Goal: Task Accomplishment & Management: Complete application form

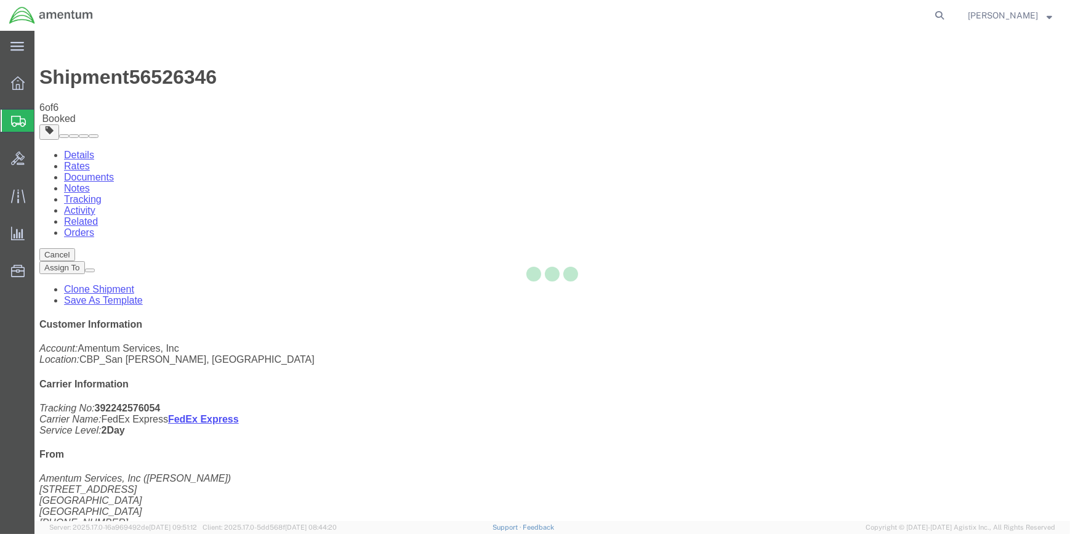
select select "49914"
select select "49947"
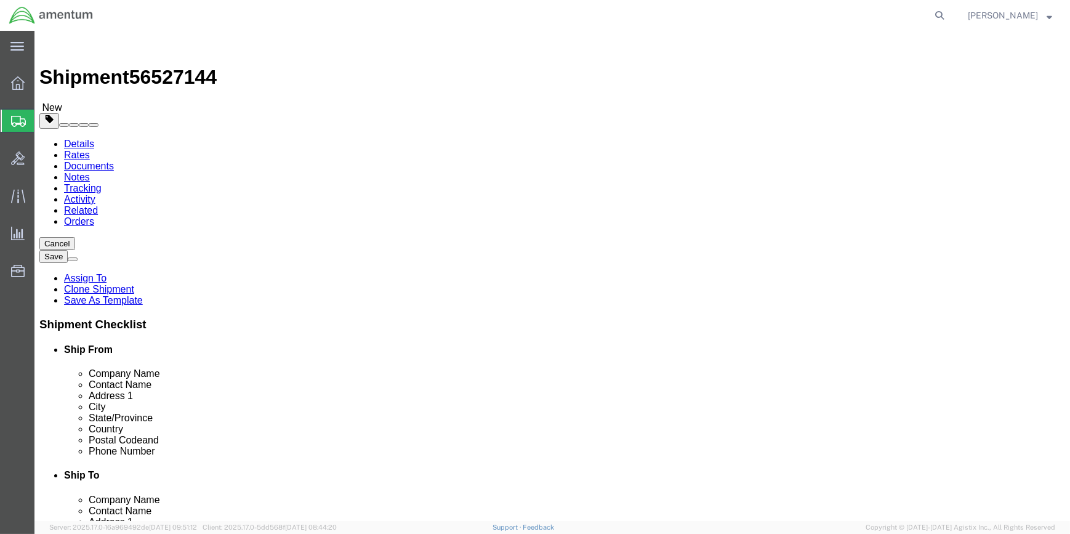
drag, startPoint x: 656, startPoint y: 182, endPoint x: 673, endPoint y: 182, distance: 16.6
click input "MA"
type input "M"
click input "[STREET_ADDRESS]"
type input "7"
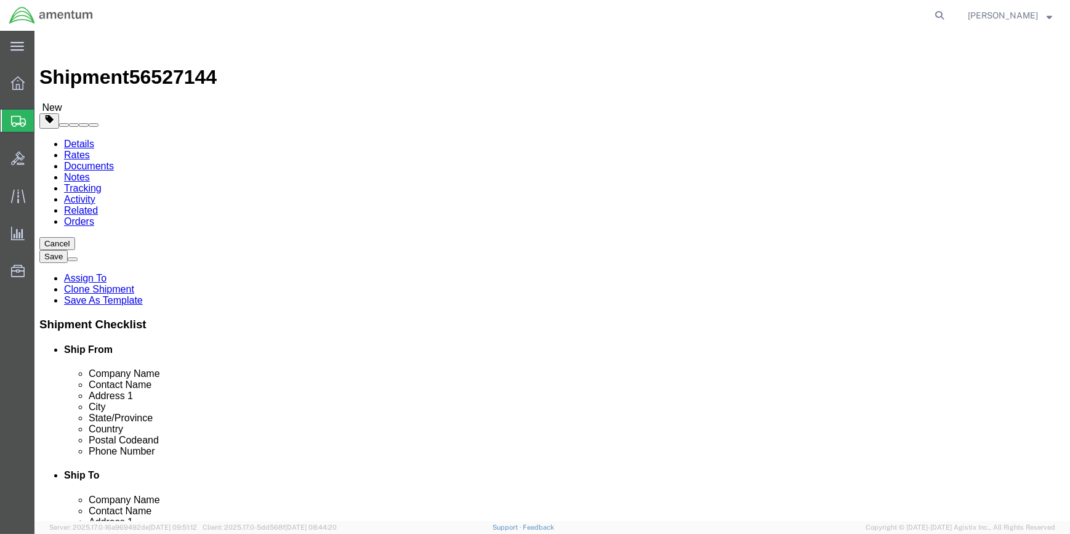
type input "[STREET_ADDRESS][PERSON_NAME]"
click input "[GEOGRAPHIC_DATA]"
select select
type input "S"
type input "GRAPEVINE"
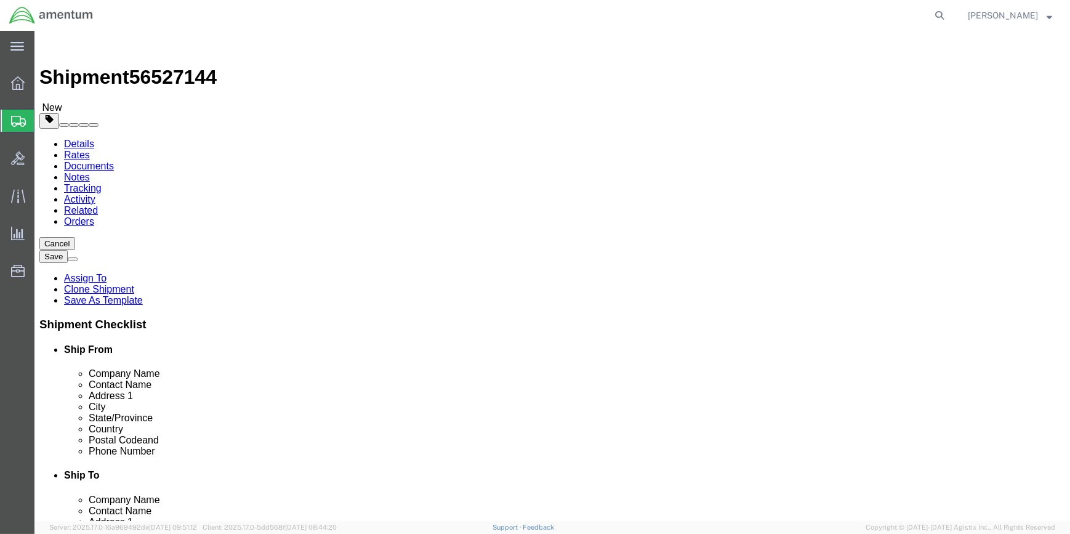
click p "- Masco Service Corp - ([PERSON_NAME]) [STREET_ADDRESS][PERSON_NAME]"
type input "76051"
type input "[PHONE_NUMBER]"
type input "[EMAIL_ADDRESS][DOMAIN_NAME]"
type input "Grapevine"
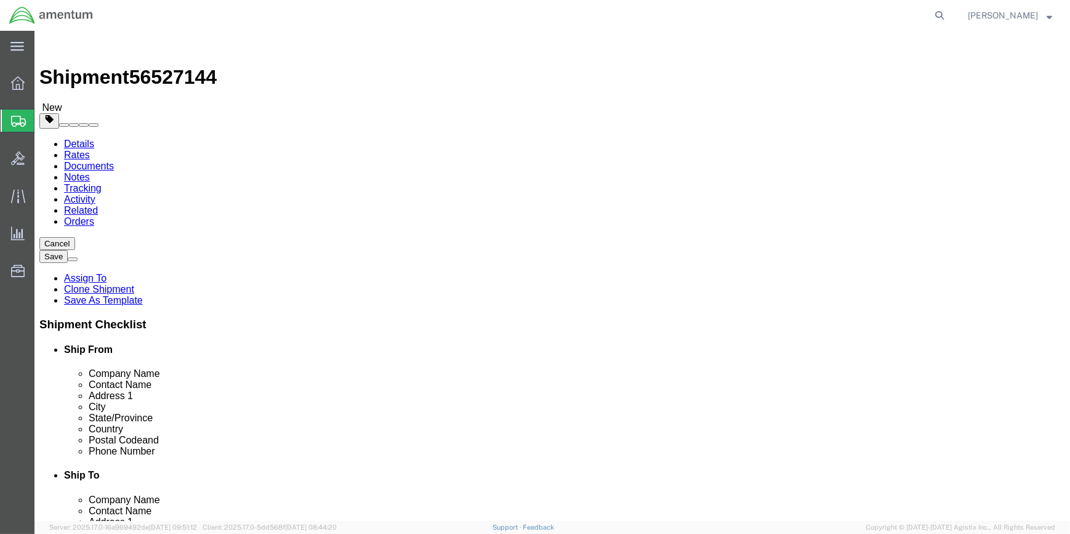
drag, startPoint x: 630, startPoint y: 230, endPoint x: 641, endPoint y: 230, distance: 11.1
click input "Amentum Services, Inc"
type input "M"
type input "MASCO SERVICE CORPORATION"
click input "[PERSON_NAME]"
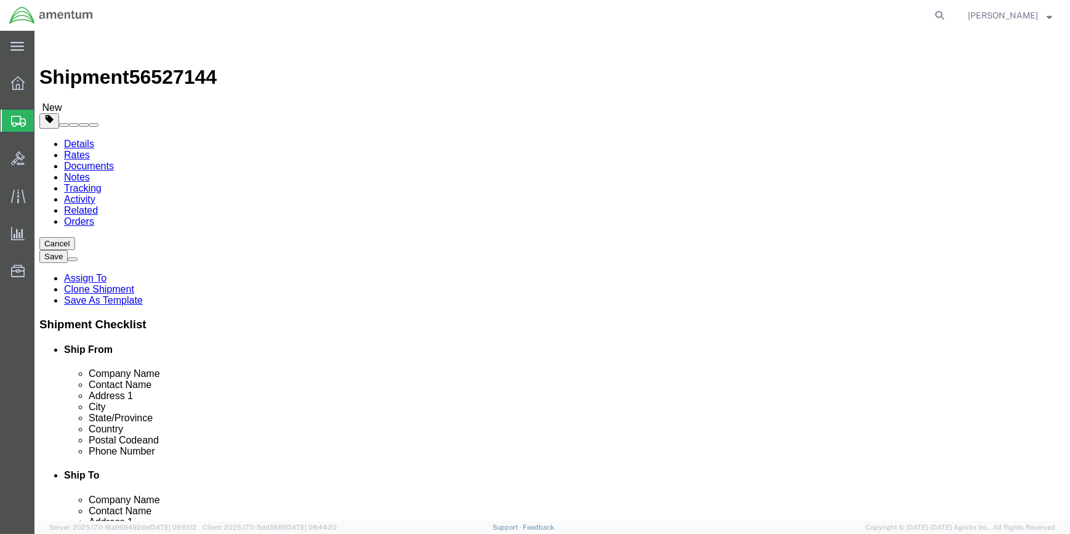
type input "C"
click input "RREF PO CBP-0043364, CBP0043365"
click input "RREF PO CBP0043364, CBP0043365"
type input "REF PO CBP0043364, CBP0043365"
click input "76051"
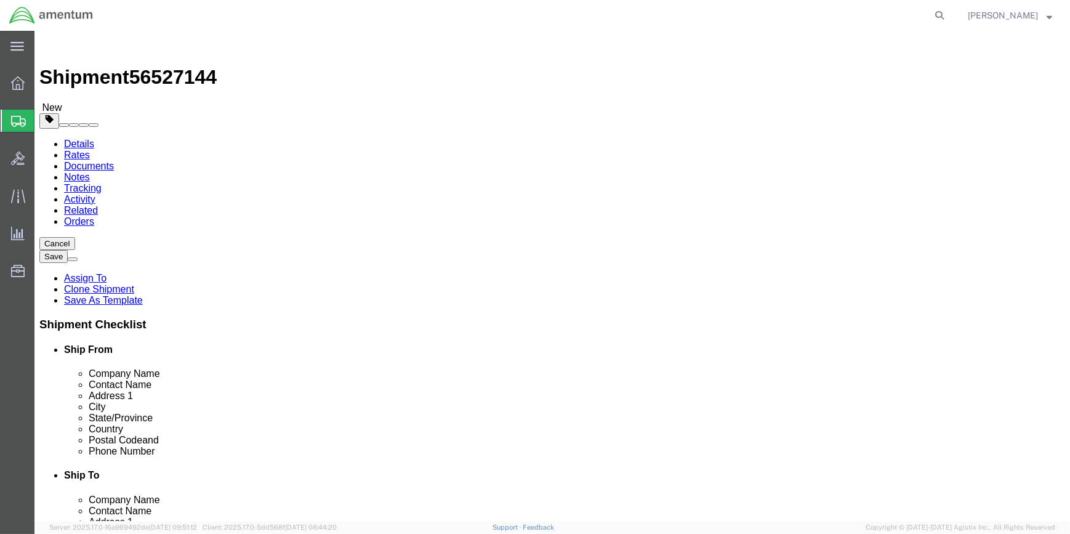
type input "76051-4128"
drag, startPoint x: 692, startPoint y: 439, endPoint x: 567, endPoint y: 440, distance: 124.3
click input "[EMAIL_ADDRESS][DOMAIN_NAME]"
type input "c"
click input "checkbox"
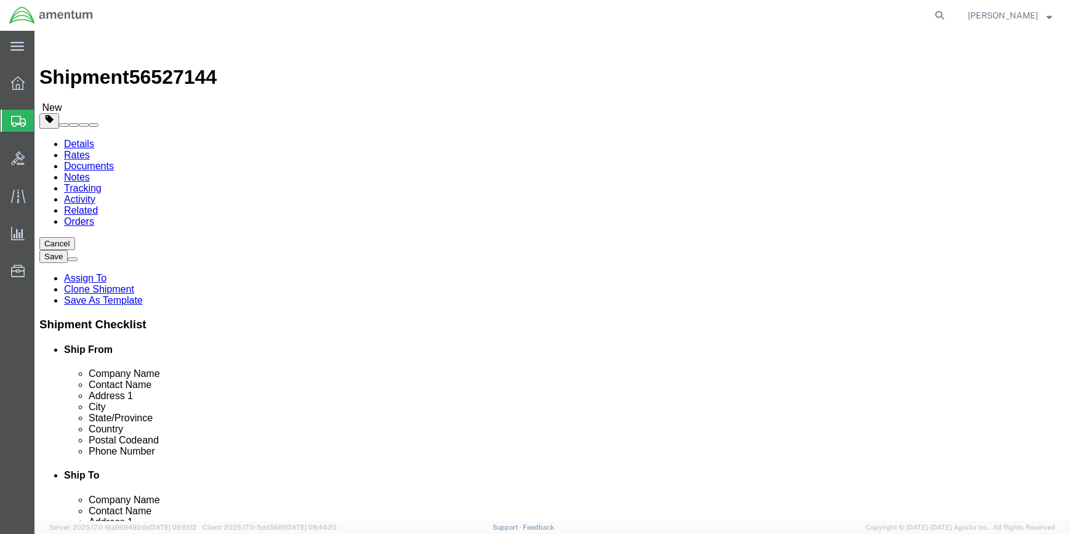
click input "checkbox"
checkbox input "false"
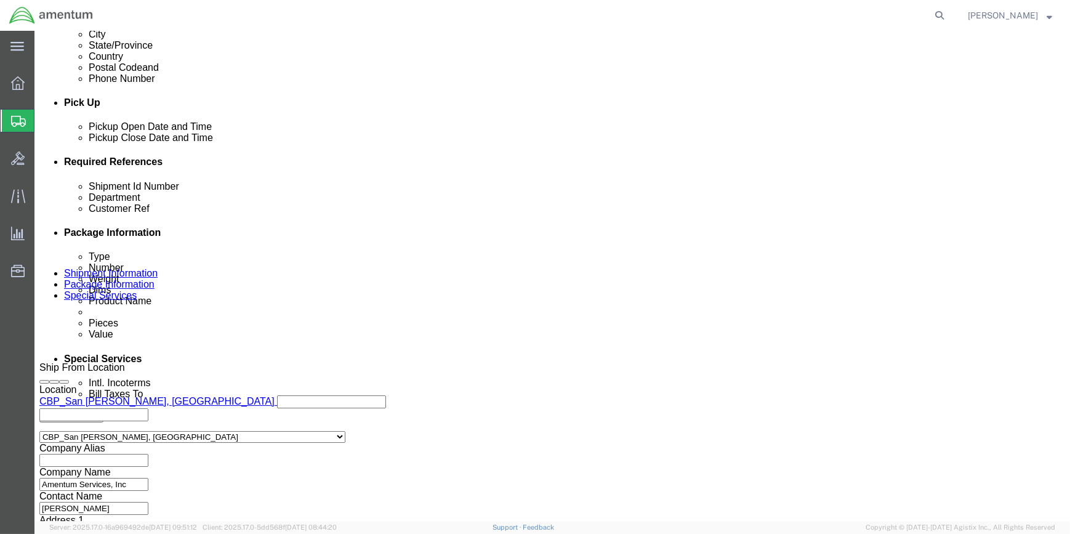
scroll to position [503, 0]
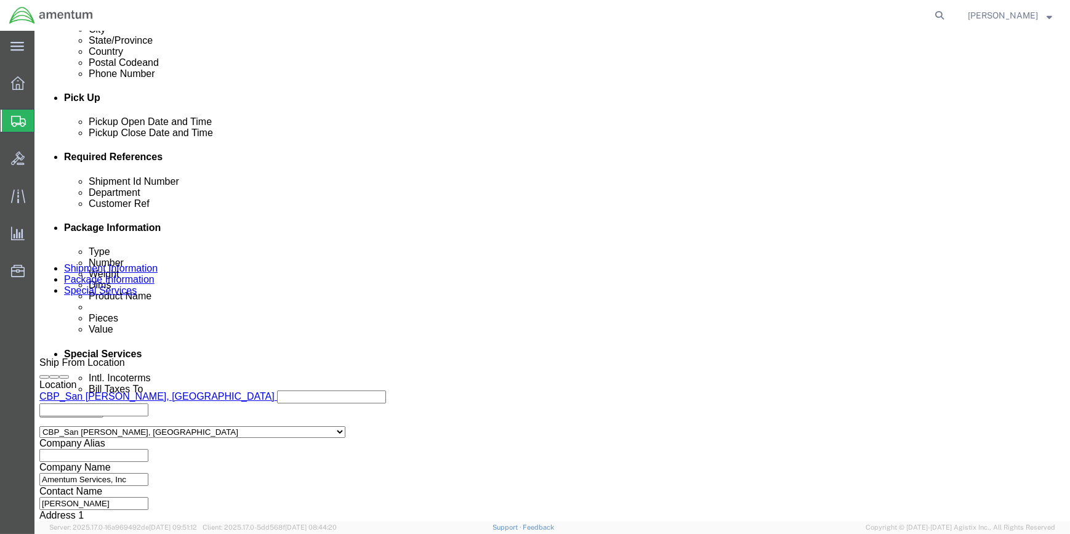
click input "56526346"
type input "5"
drag, startPoint x: 104, startPoint y: 10, endPoint x: 166, endPoint y: 15, distance: 62.4
click span "56527144"
drag, startPoint x: 166, startPoint y: 15, endPoint x: 156, endPoint y: 15, distance: 9.8
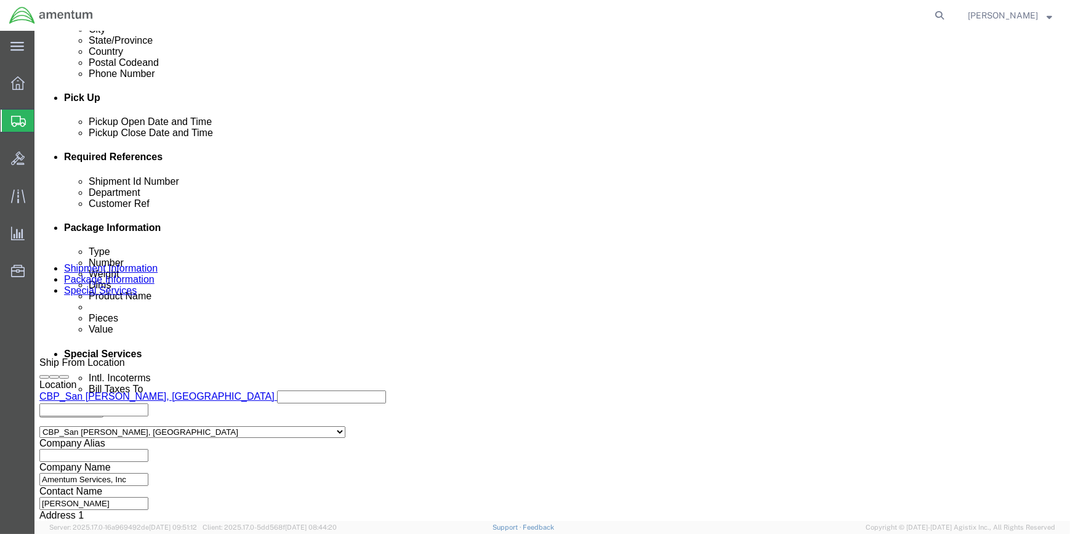
copy span "56527144"
click input "text"
paste input "56527144"
type input "56527144"
click input "325057"
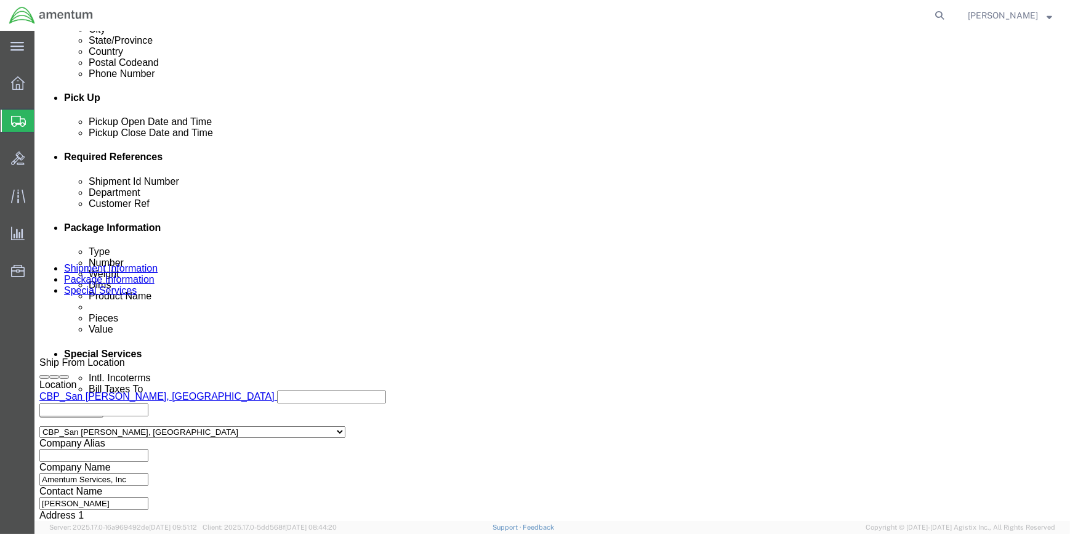
type input "3"
click input "CBP0043364, 004365"
click input "CBP0043364, 0043365"
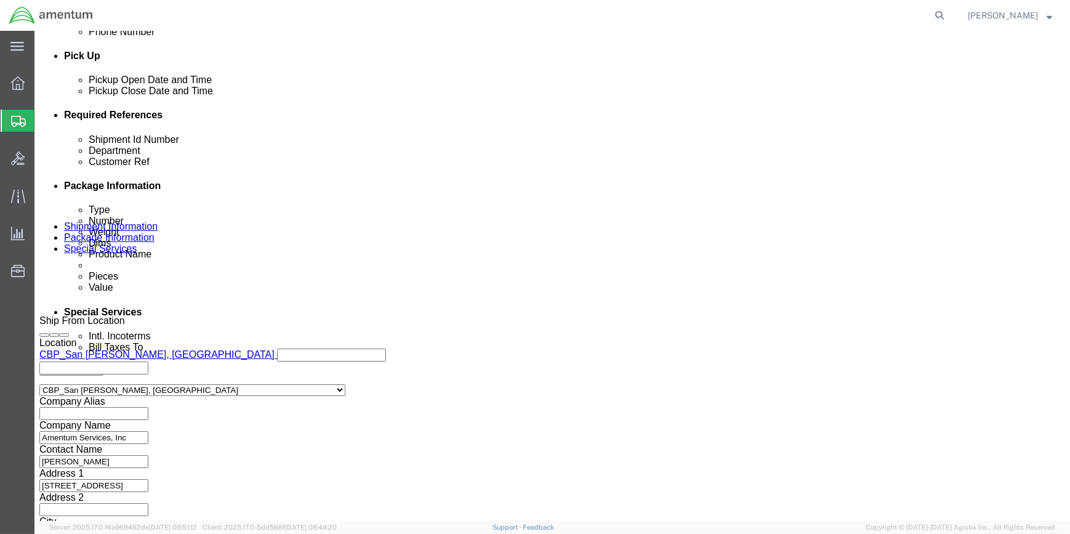
scroll to position [590, 0]
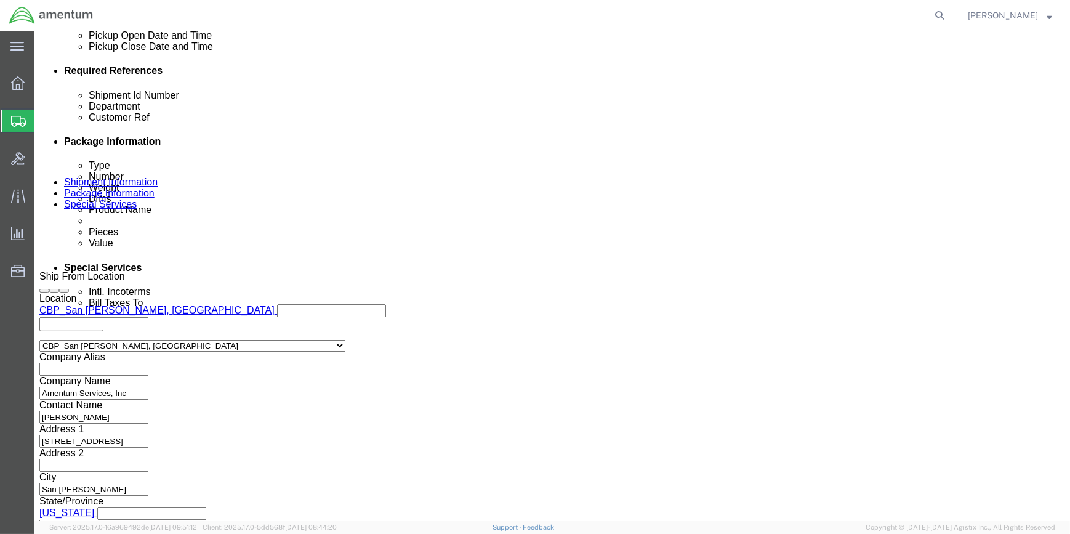
type input "CBP0043364, 0043365"
click button "Continue"
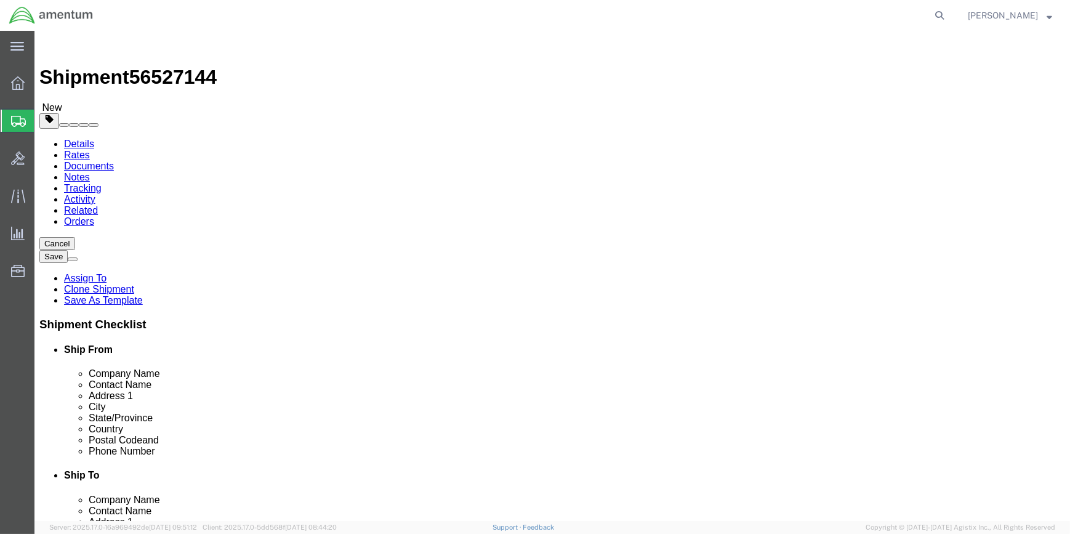
click input "18.00"
type input "1"
type input "20"
type input "16"
type input "12"
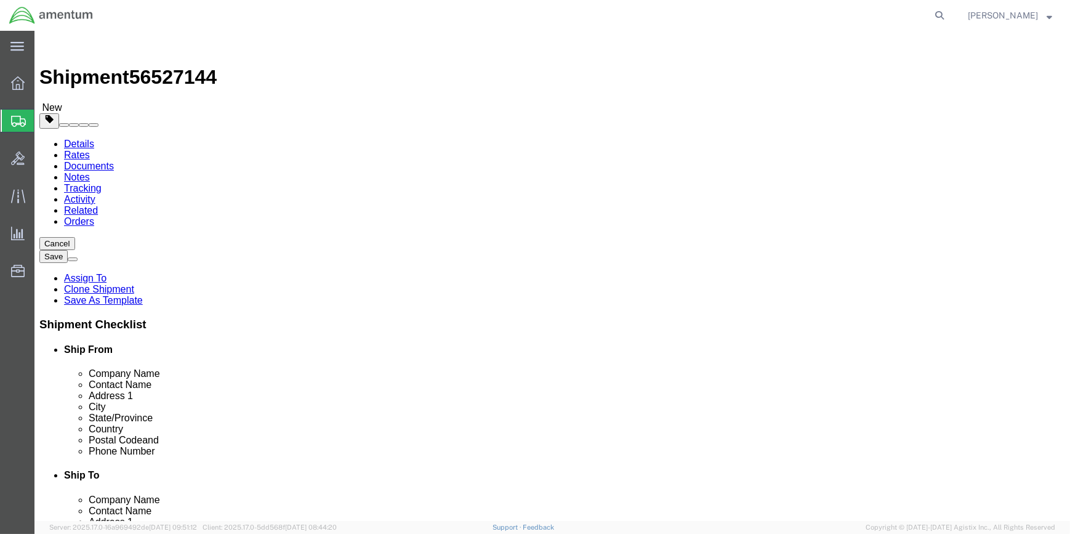
click input "18.00"
type input "1"
type input "16"
click div "Package Content # 1 1 x Cardboard Box(es) Package Type Select Bale(s) Basket(s)…"
click dd "1.00 Each"
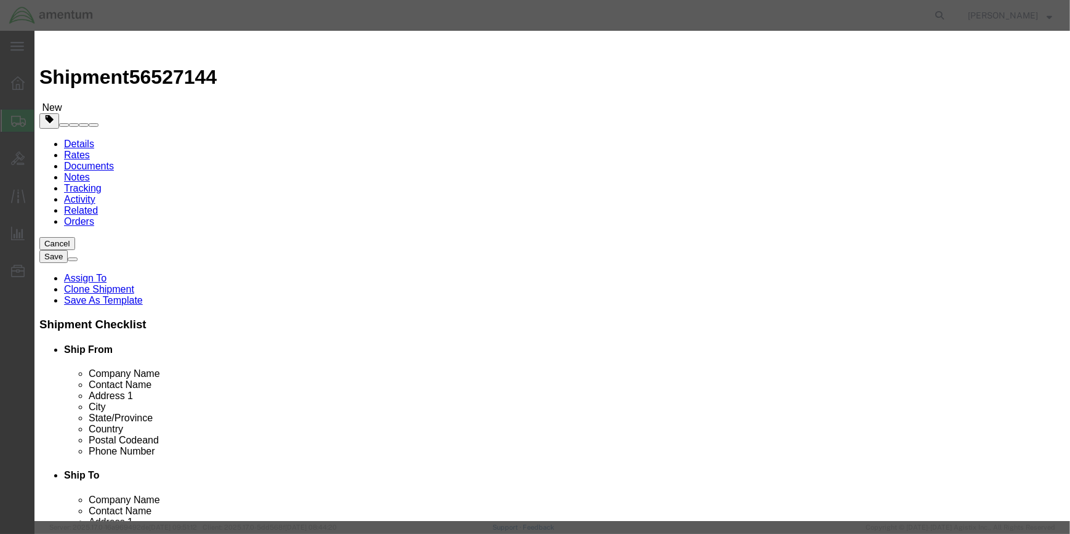
click input "SURVIVAL KIT"
type input "S"
type input "AHRS"
click div "Product Name AHRS AHRS Name: AHRS SYNCHRO LCR-93 Sku: 142185-2000 Model: Descri…"
click input "1.00"
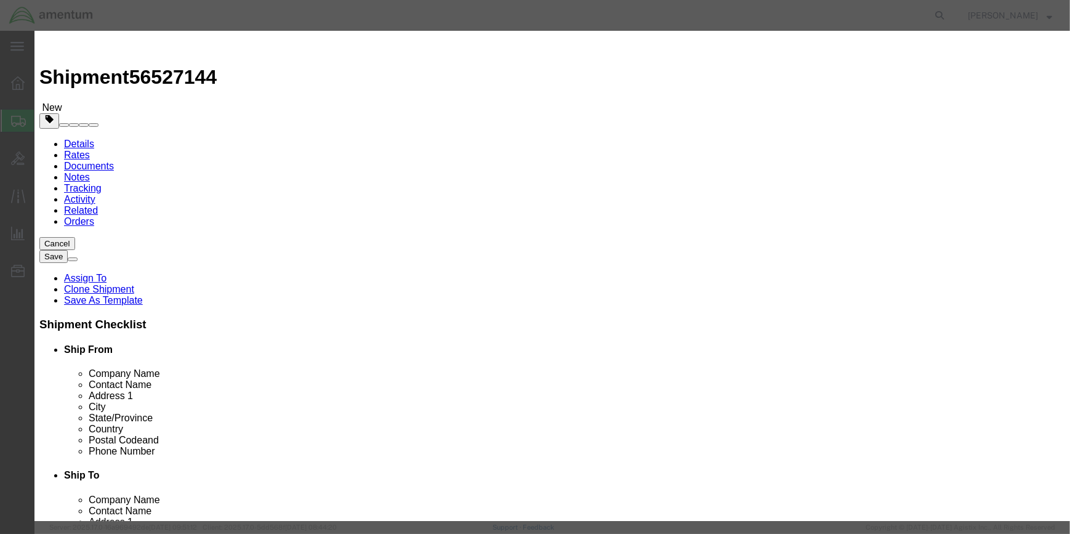
type input "1"
type input "2"
click input "0.5"
type input "0"
type input "1000"
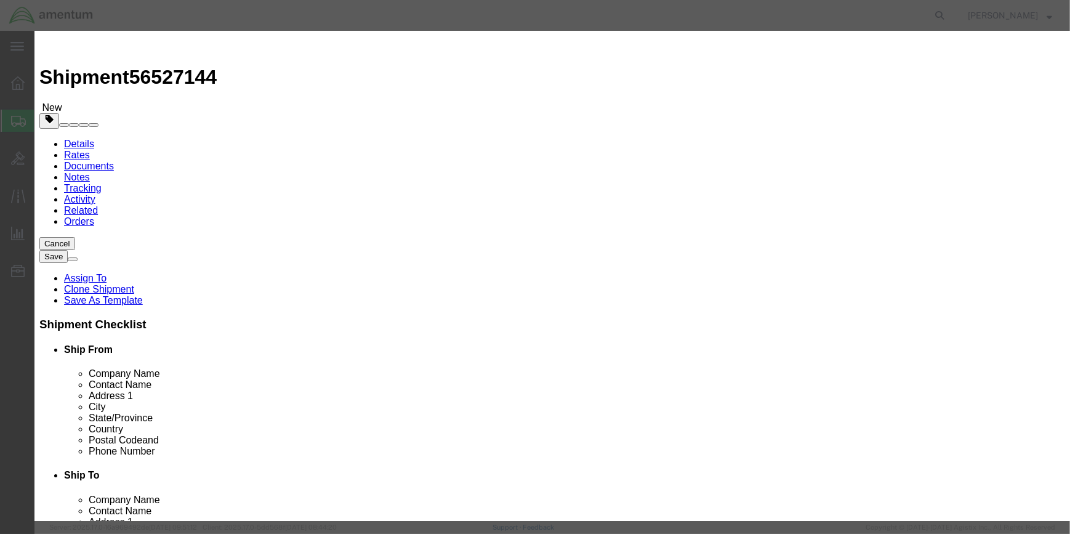
click input "AHRS"
type input "AHRS UNIT"
click input "checkbox"
checkbox input "false"
click input "CBP-060"
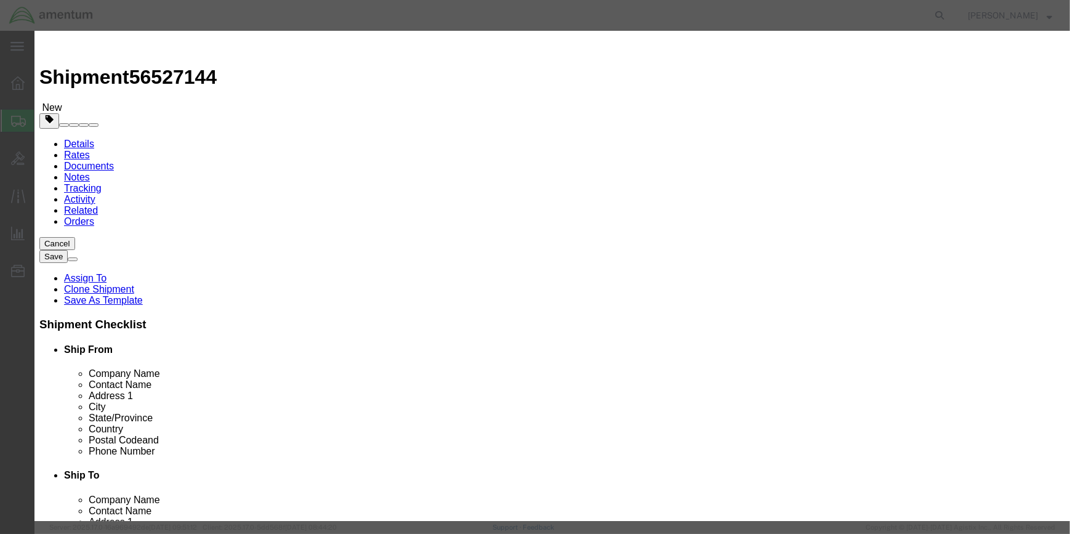
type input "C"
type input "1148, 1154"
click button "Save & Close"
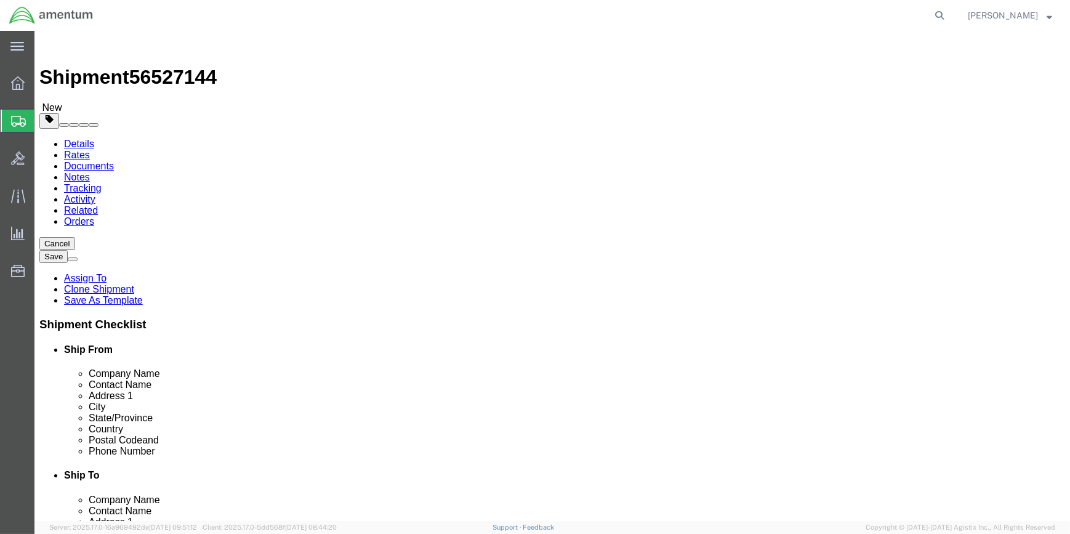
scroll to position [46, 0]
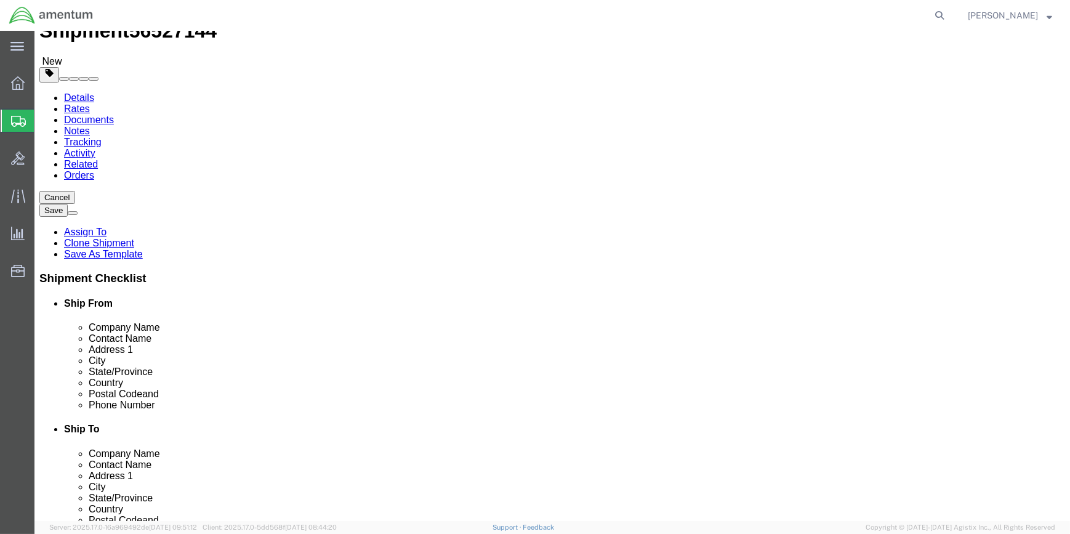
click button "Rate Shipment"
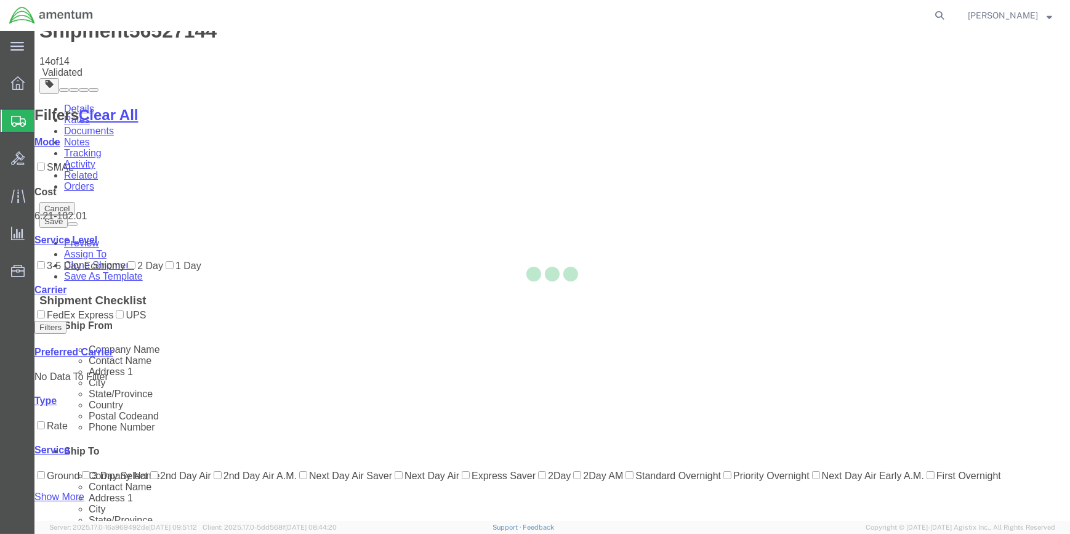
scroll to position [0, 0]
